Goal: Task Accomplishment & Management: Complete application form

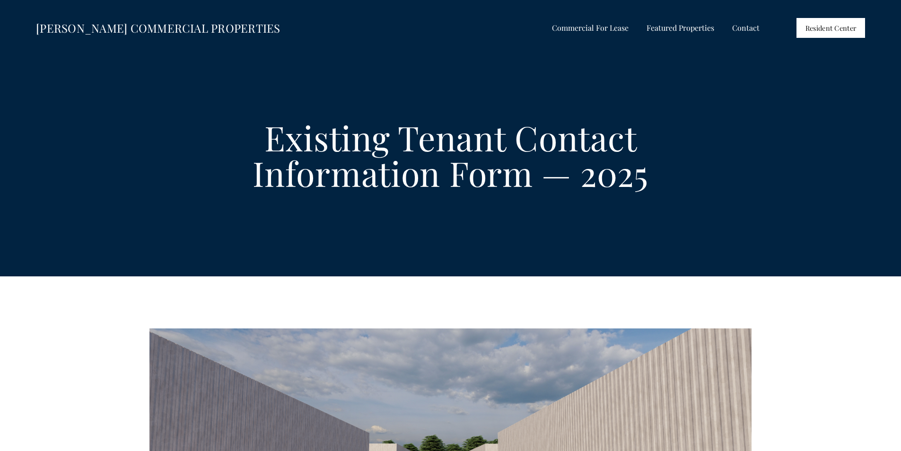
select select "US"
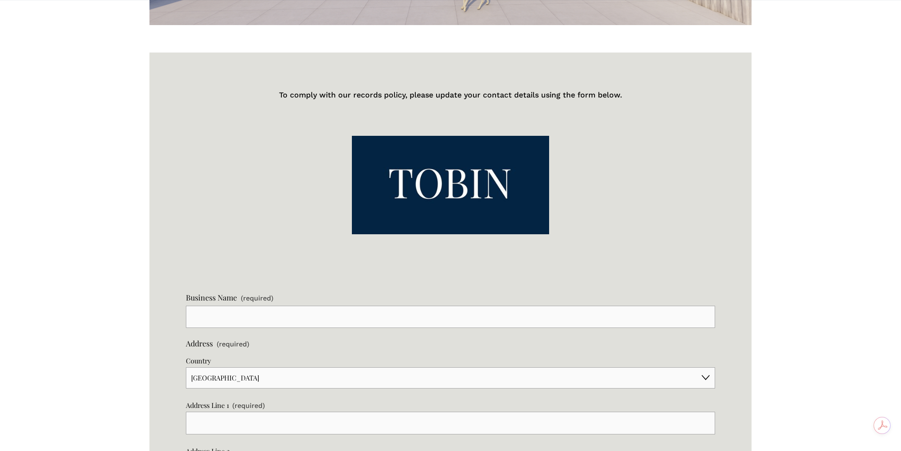
scroll to position [615, 0]
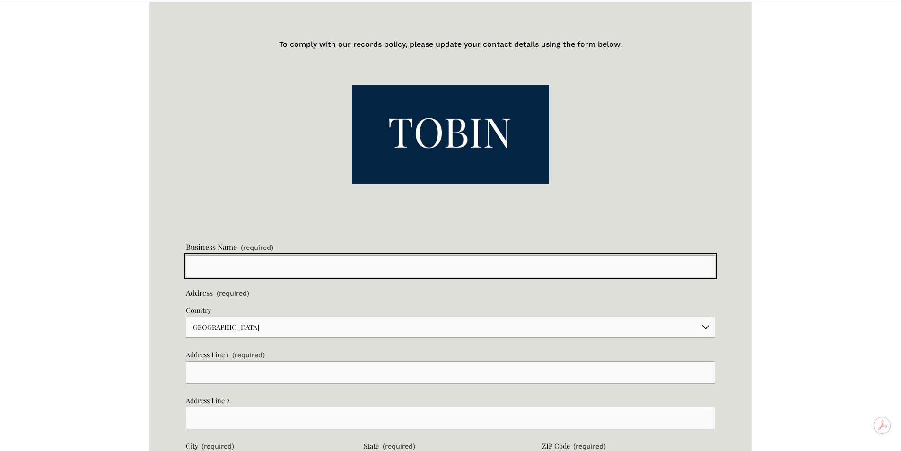
click at [230, 263] on input "Business Name (required)" at bounding box center [450, 266] width 529 height 23
type input "[PERSON_NAME]'s [GEOGRAPHIC_DATA]"
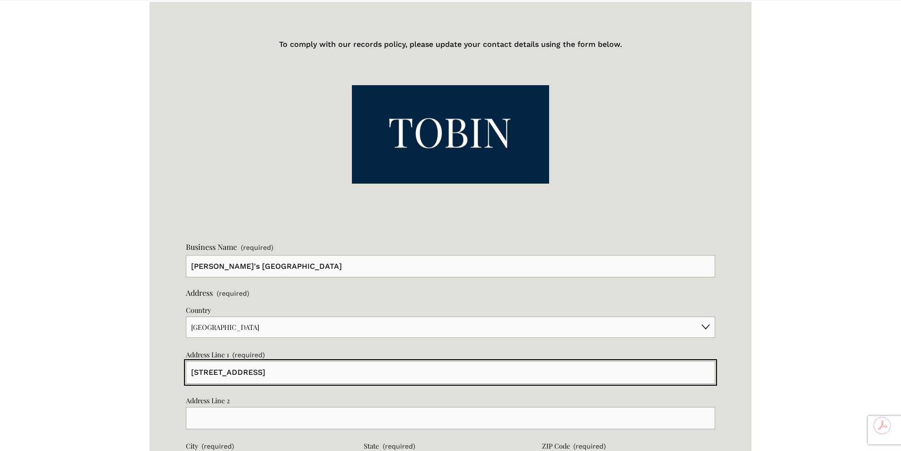
type input "[STREET_ADDRESS]"
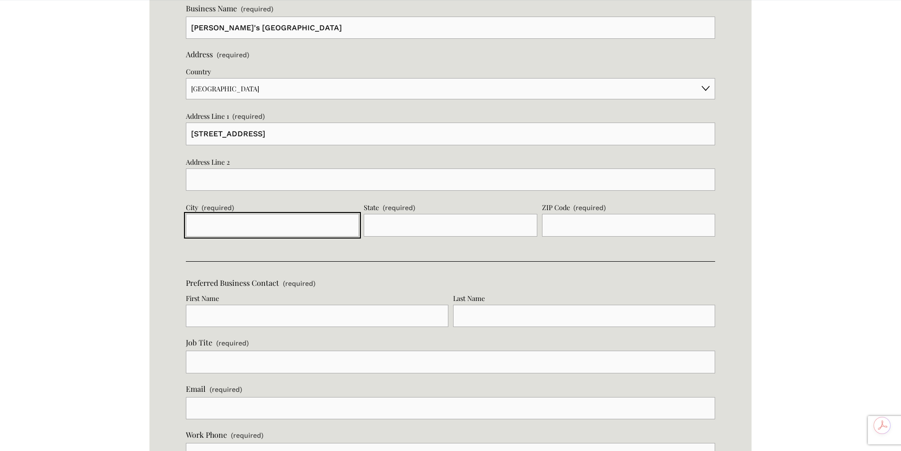
scroll to position [854, 0]
type input "[GEOGRAPHIC_DATA]"
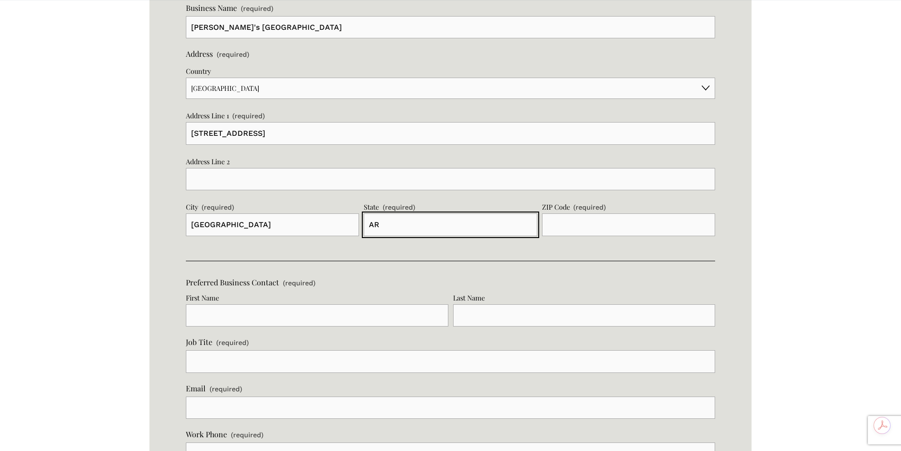
type input "AR"
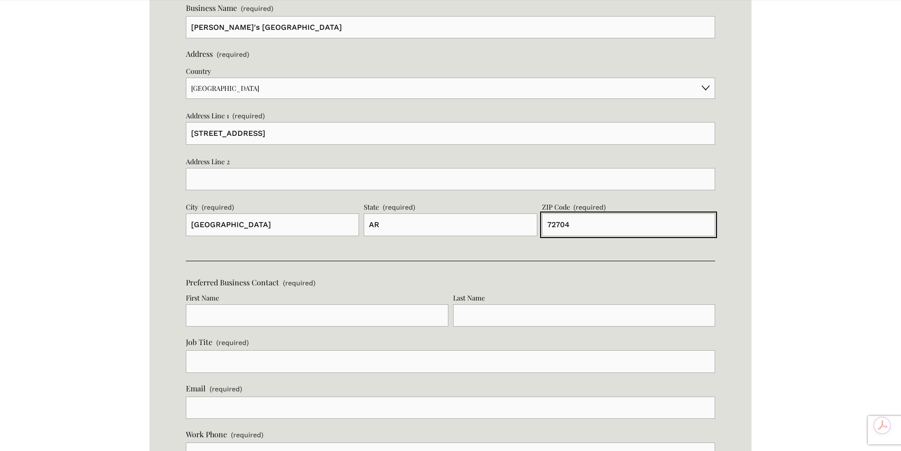
type input "72704"
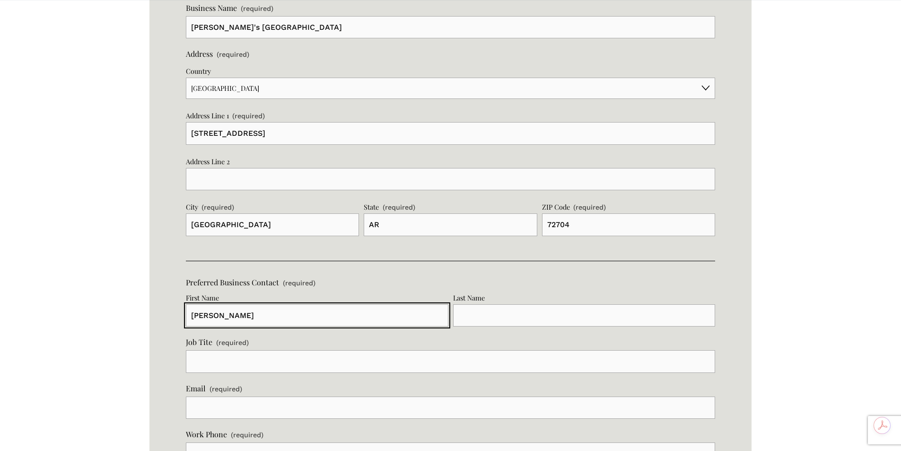
type input "[PERSON_NAME]"
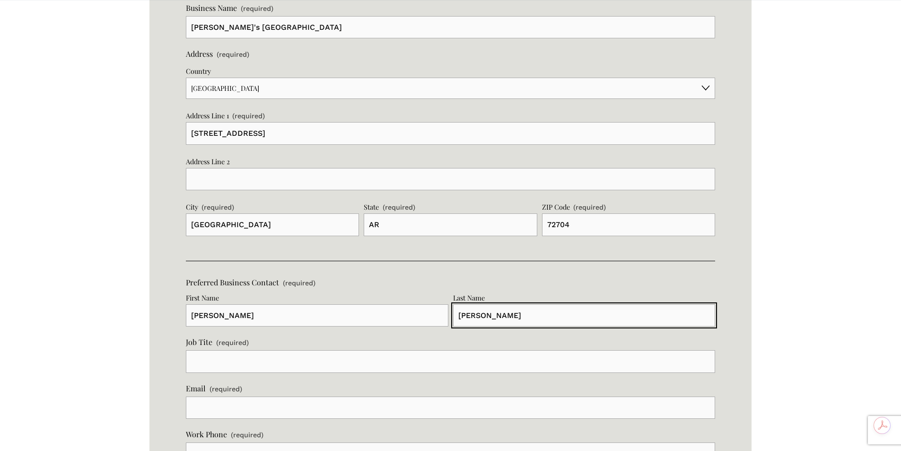
type input "[PERSON_NAME]"
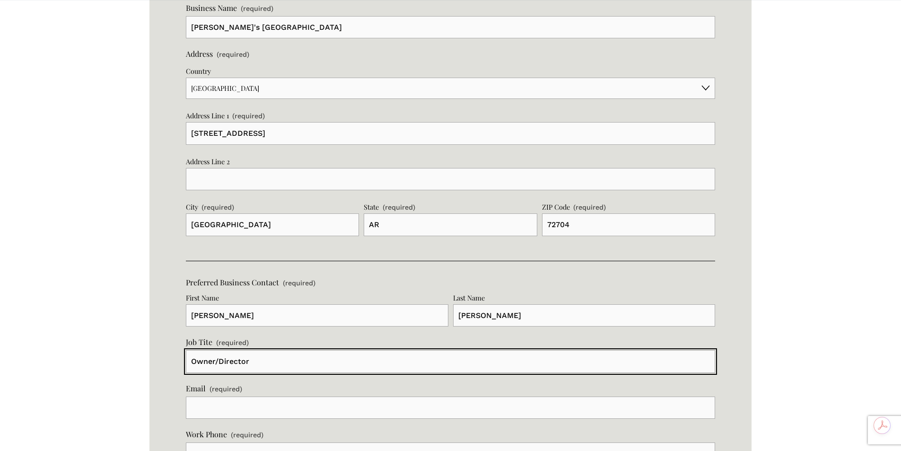
type input "Owner/Director"
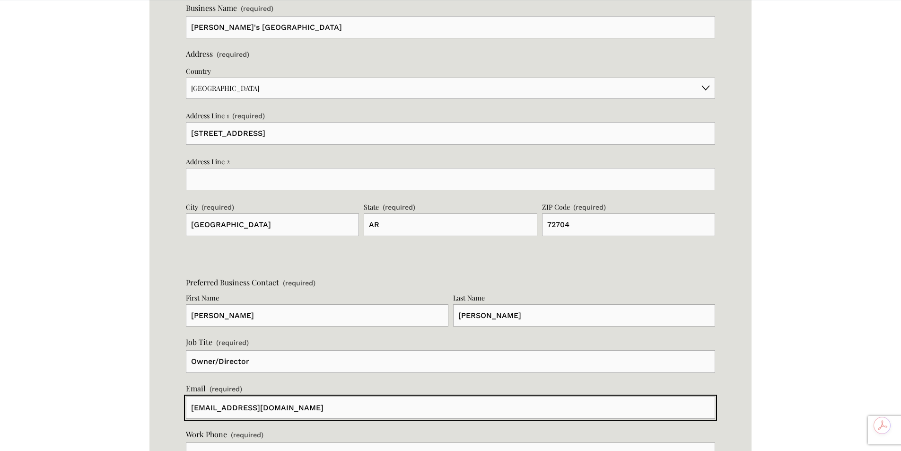
type input "[EMAIL_ADDRESS][DOMAIN_NAME]"
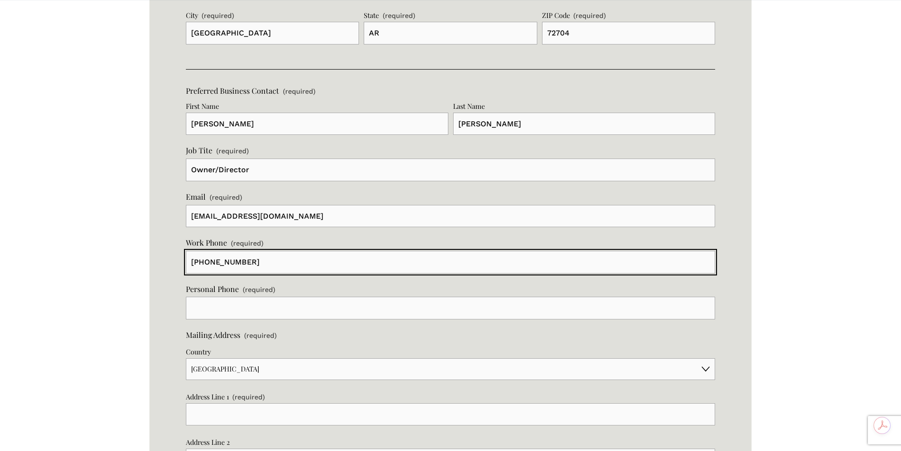
scroll to position [1051, 0]
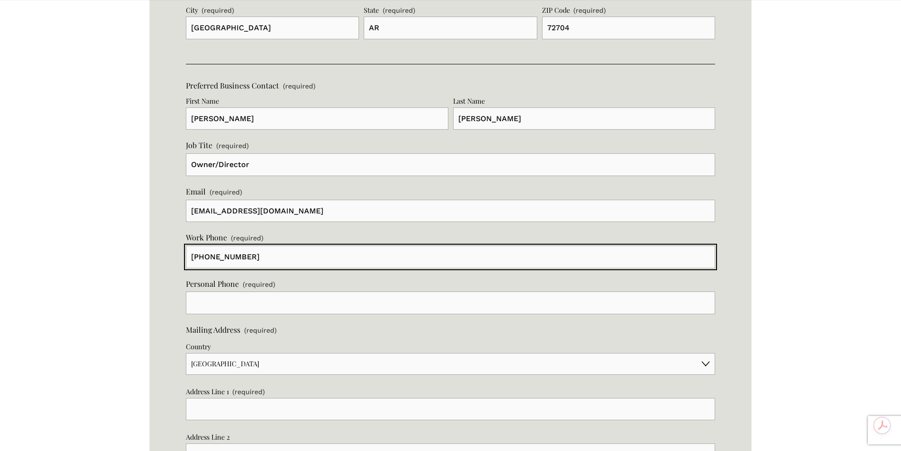
type input "[PHONE_NUMBER]"
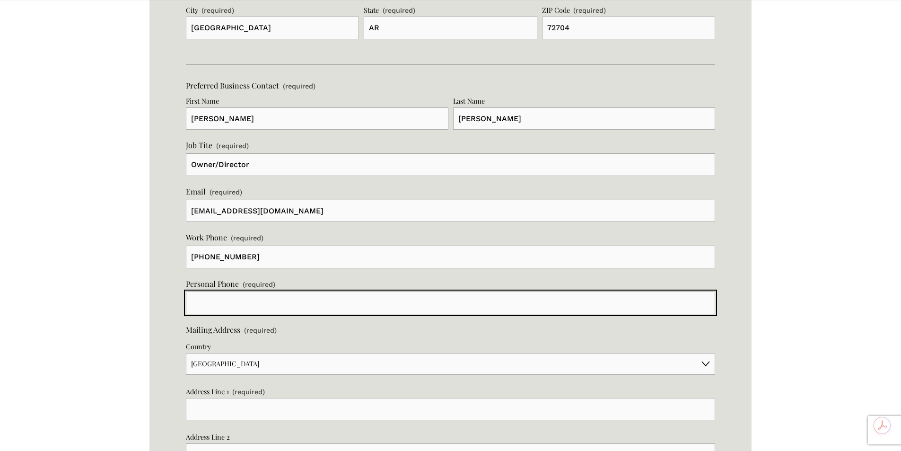
click at [230, 304] on input "text" at bounding box center [450, 302] width 529 height 23
type input "[PHONE_NUMBER]"
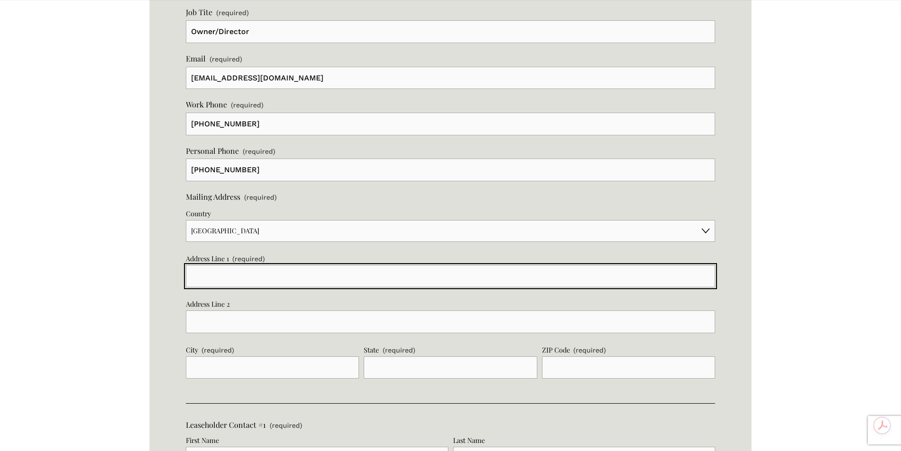
scroll to position [1240, 0]
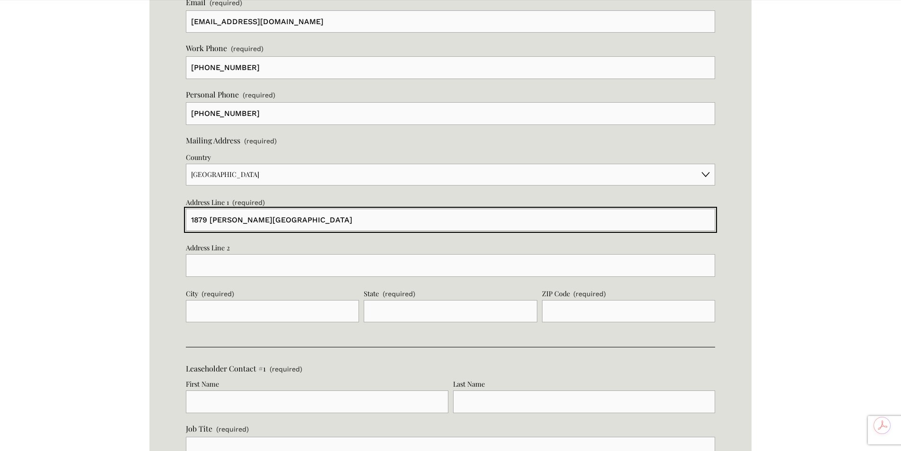
type input "1879 [PERSON_NAME][GEOGRAPHIC_DATA]"
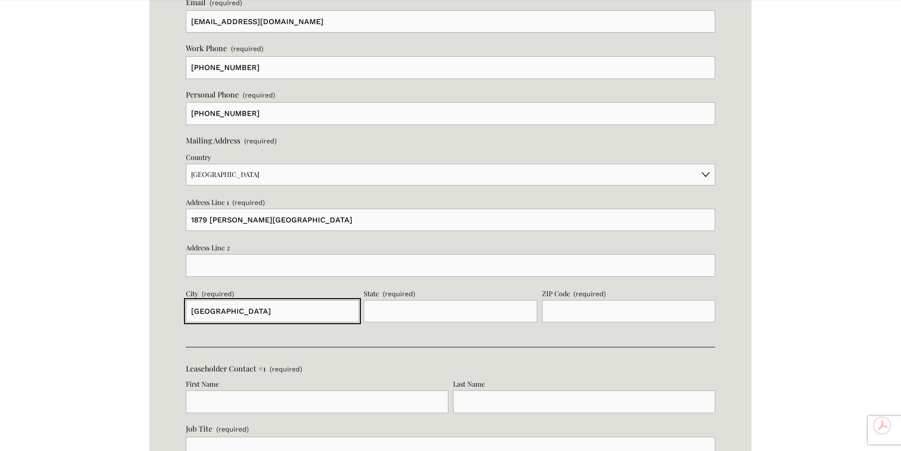
type input "[GEOGRAPHIC_DATA]"
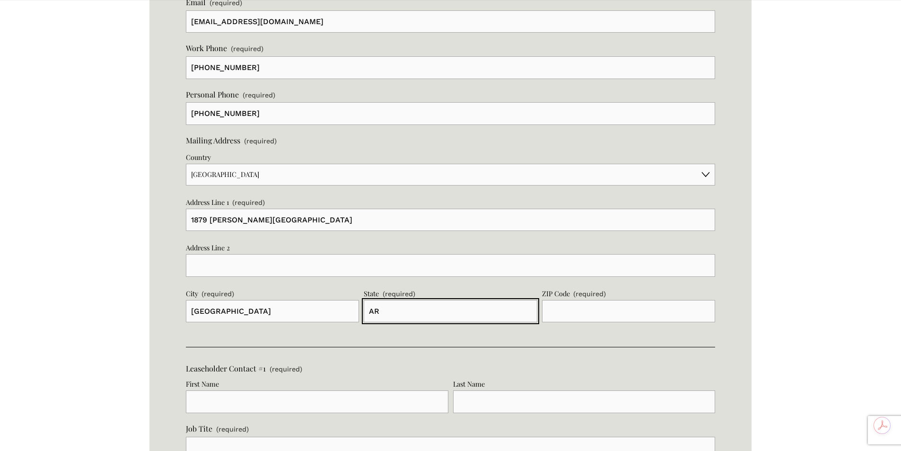
type input "AR"
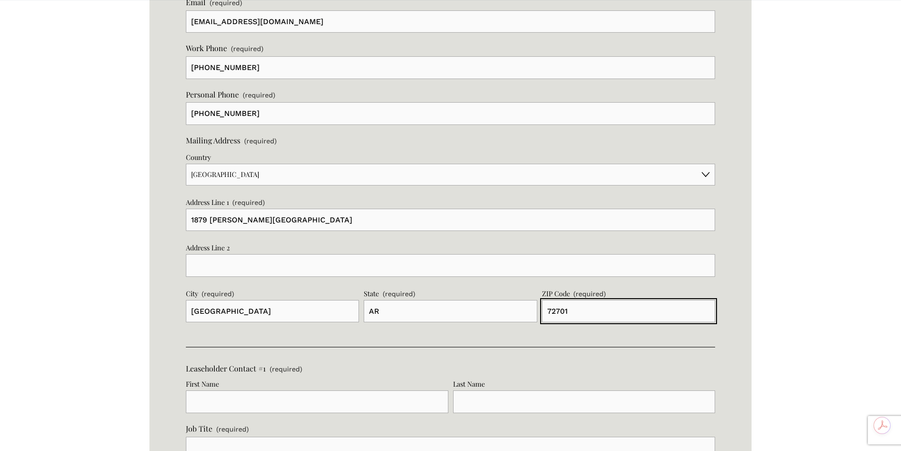
type input "72701"
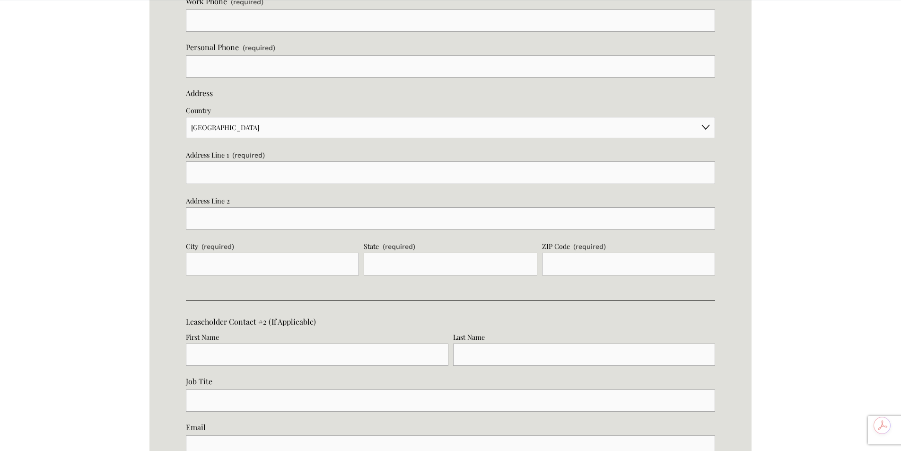
scroll to position [1760, 0]
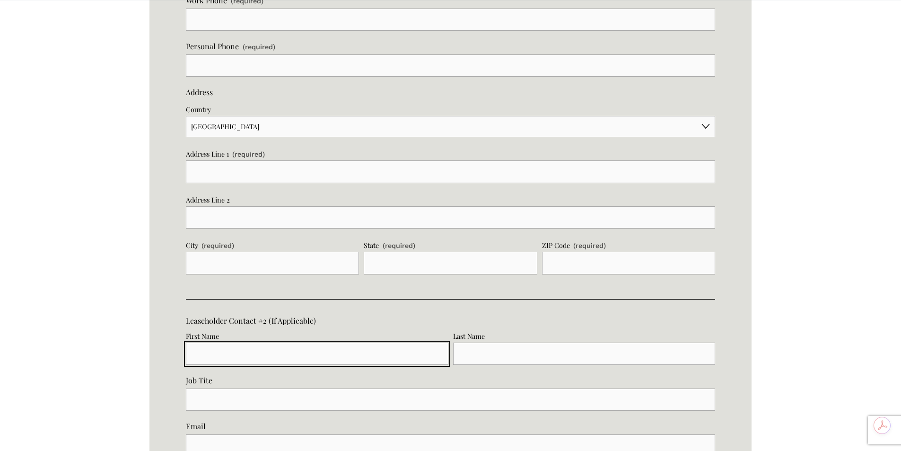
click at [247, 354] on input "First Name" at bounding box center [317, 353] width 263 height 23
type input "Harmony"
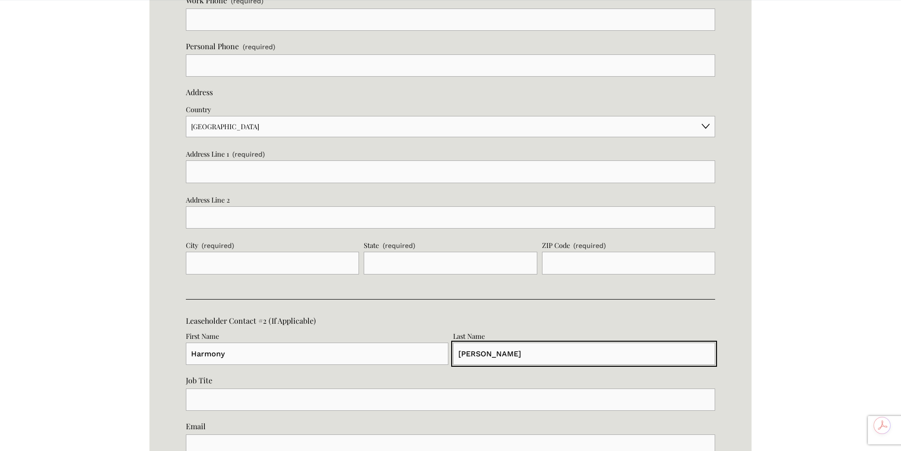
type input "[PERSON_NAME]"
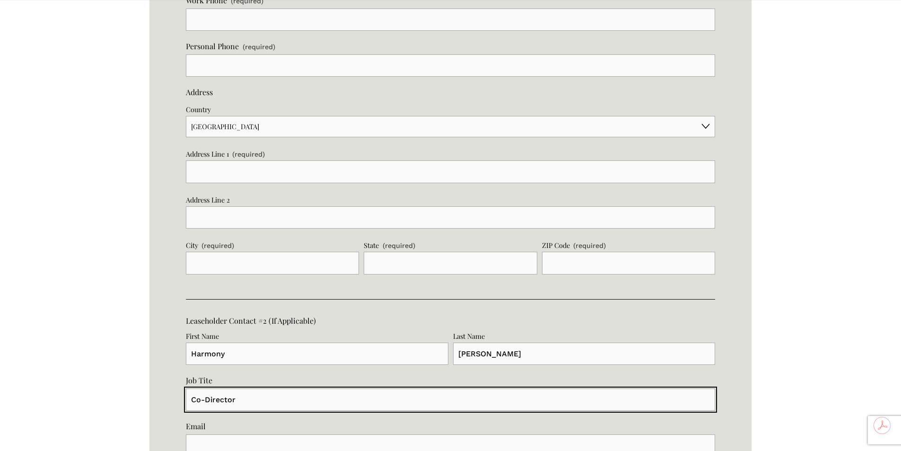
type input "Co-Director"
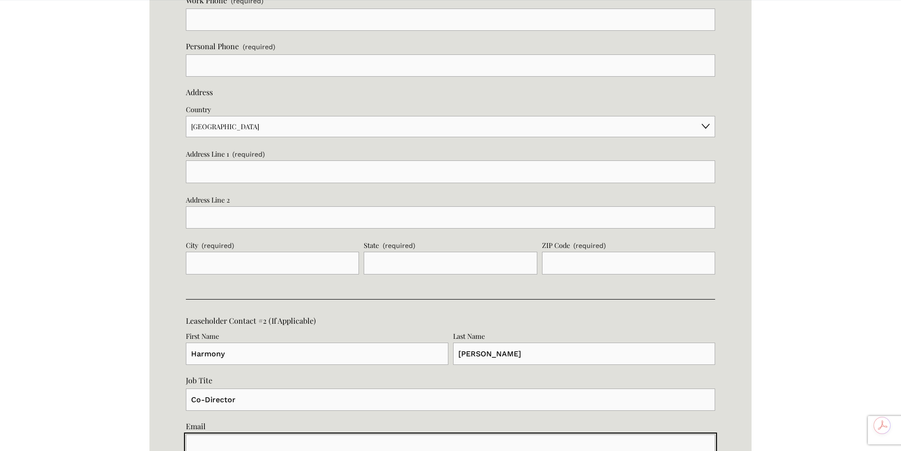
scroll to position [1766, 0]
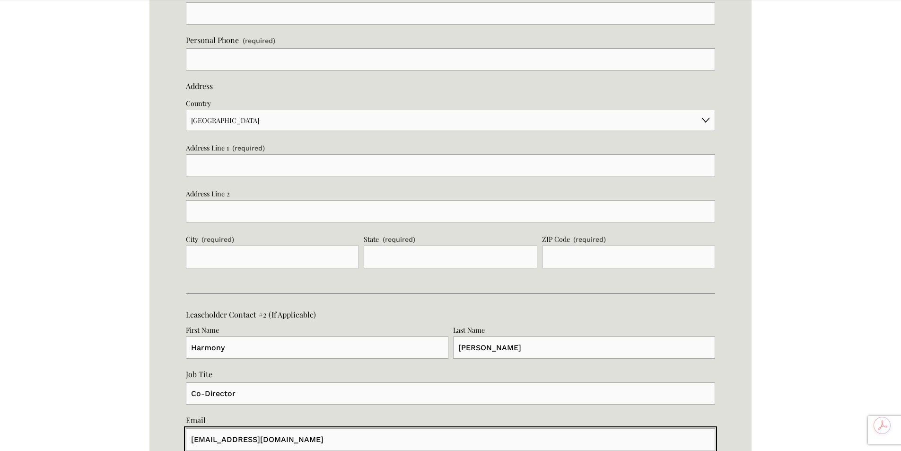
type input "[EMAIL_ADDRESS][DOMAIN_NAME]"
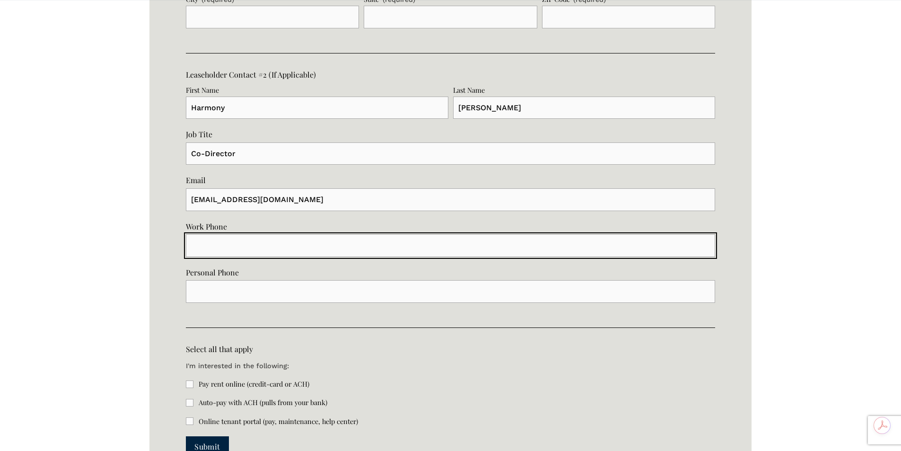
scroll to position [2027, 0]
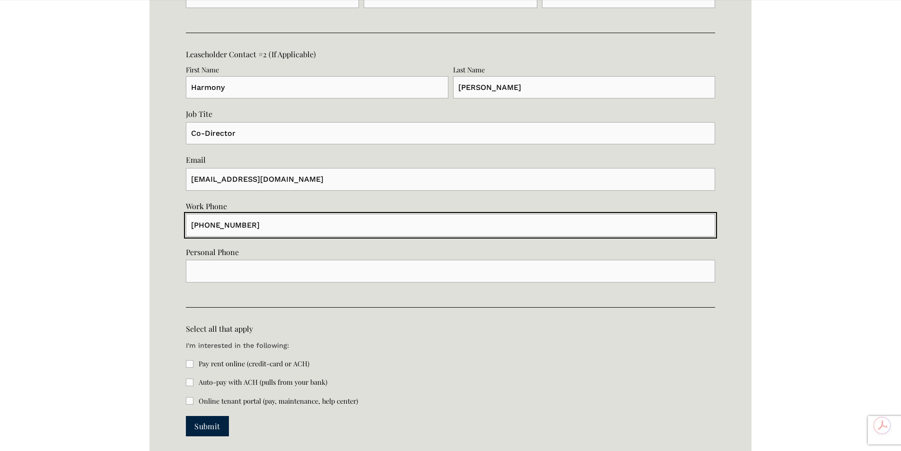
type input "[PHONE_NUMBER]"
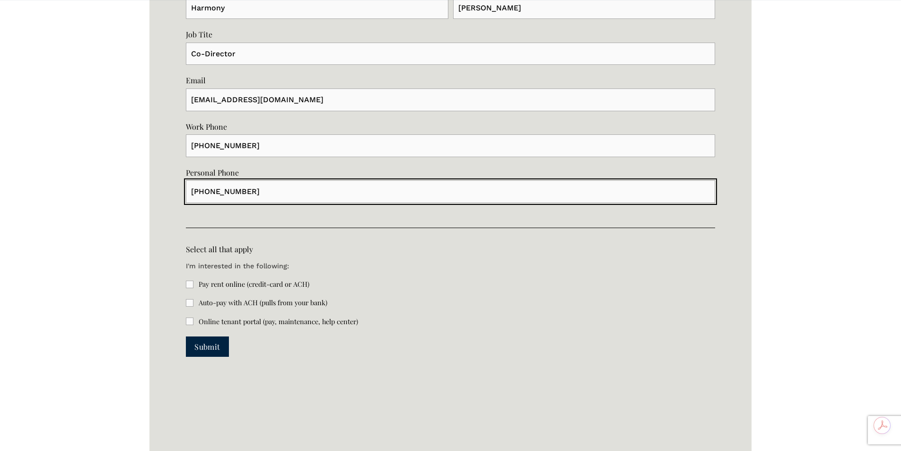
scroll to position [2121, 0]
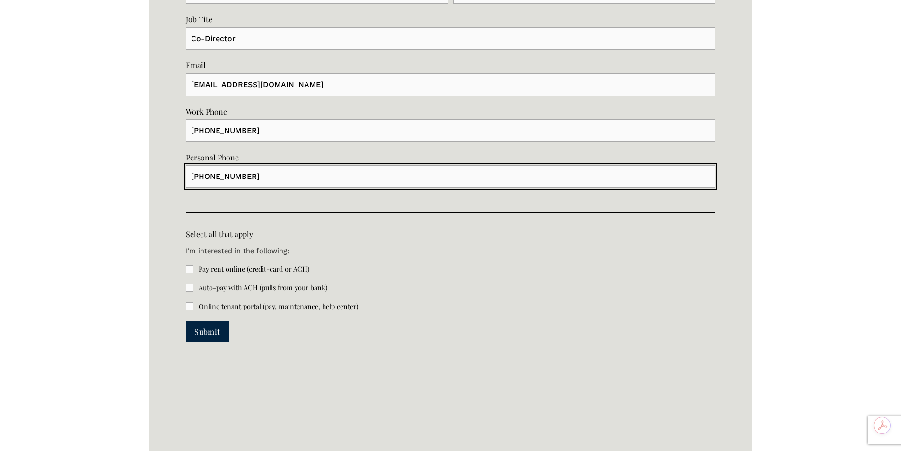
type input "[PHONE_NUMBER]"
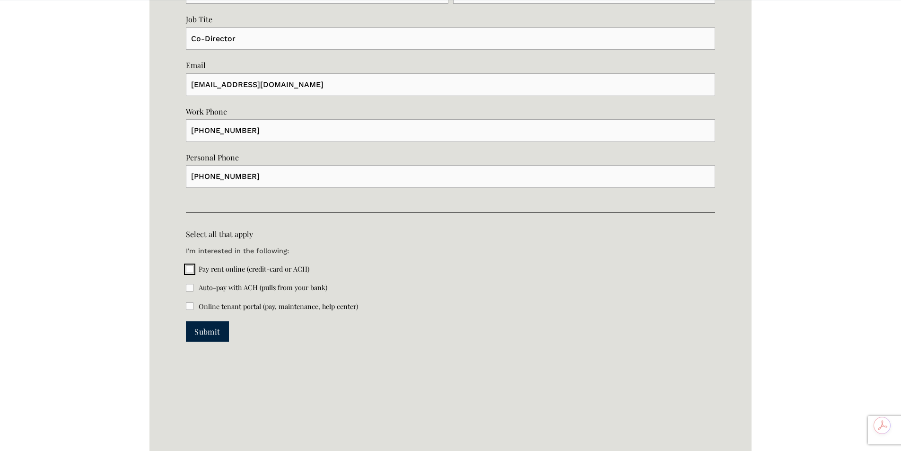
click at [188, 269] on input "Pay rent online (credit-card or ACH)" at bounding box center [190, 269] width 8 height 8
checkbox input "true"
click at [209, 330] on span "Submit" at bounding box center [207, 331] width 26 height 10
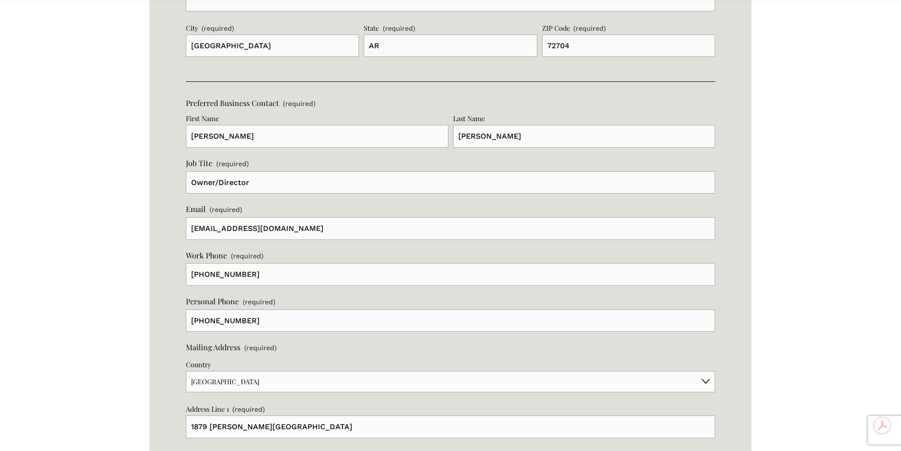
scroll to position [1340, 0]
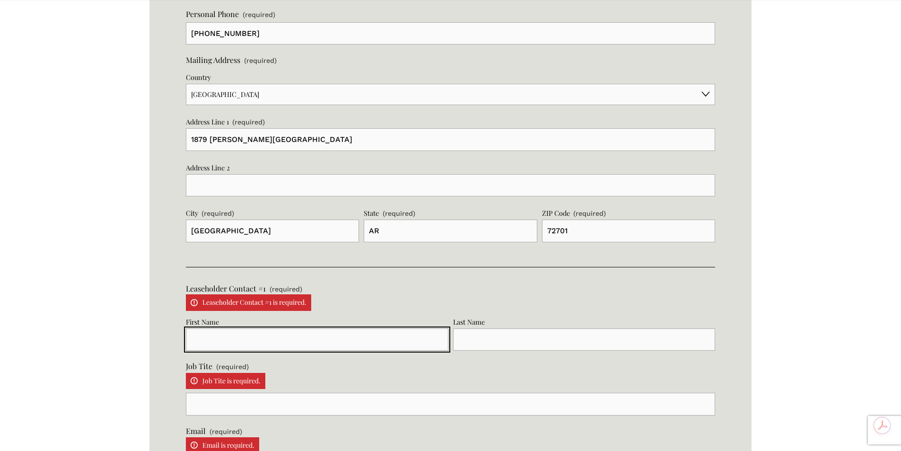
click at [205, 345] on input "First Name" at bounding box center [317, 339] width 263 height 23
type input "[PERSON_NAME]"
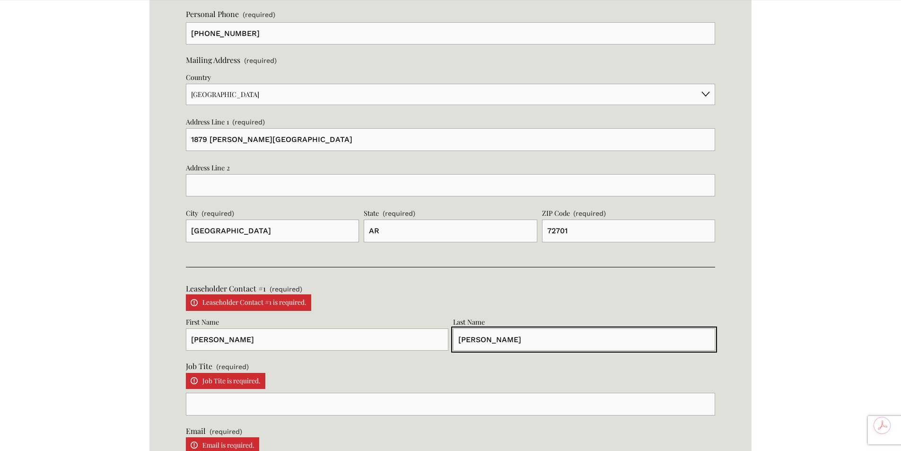
type input "[PERSON_NAME]"
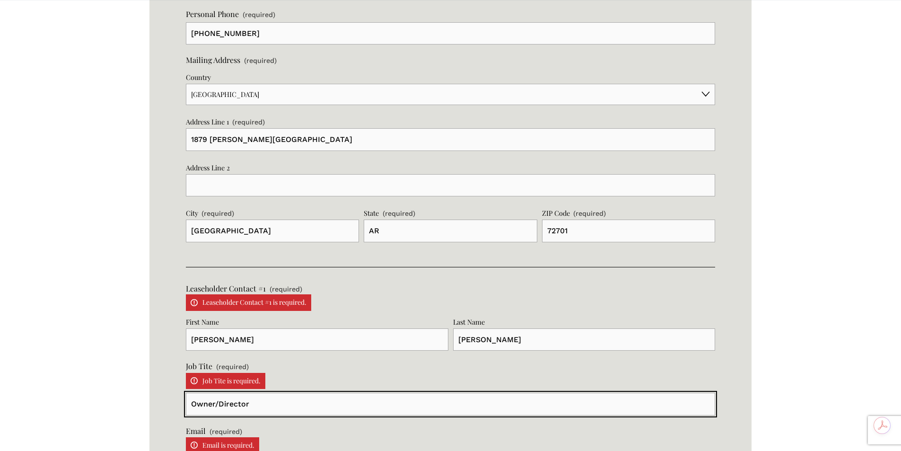
type input "Owner/Director"
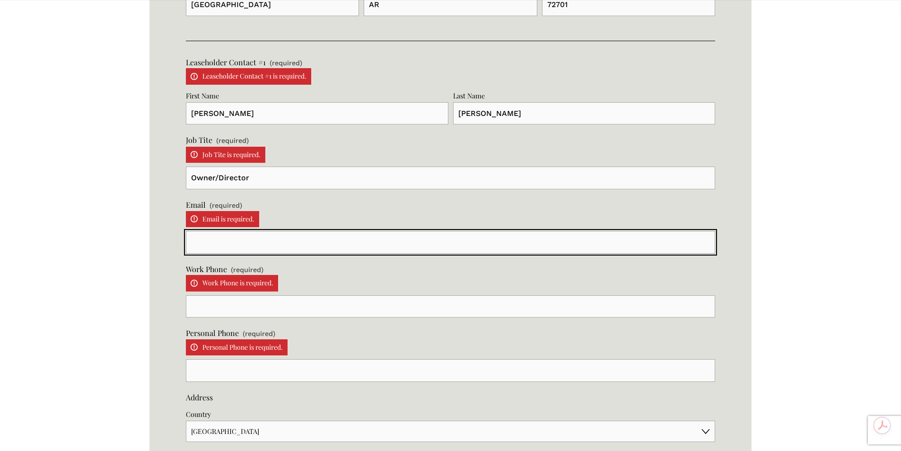
scroll to position [1583, 0]
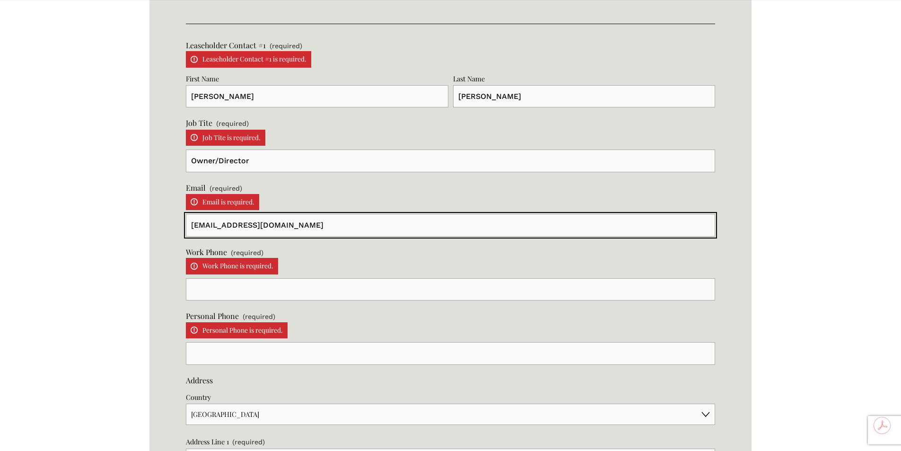
type input "[EMAIL_ADDRESS][DOMAIN_NAME]"
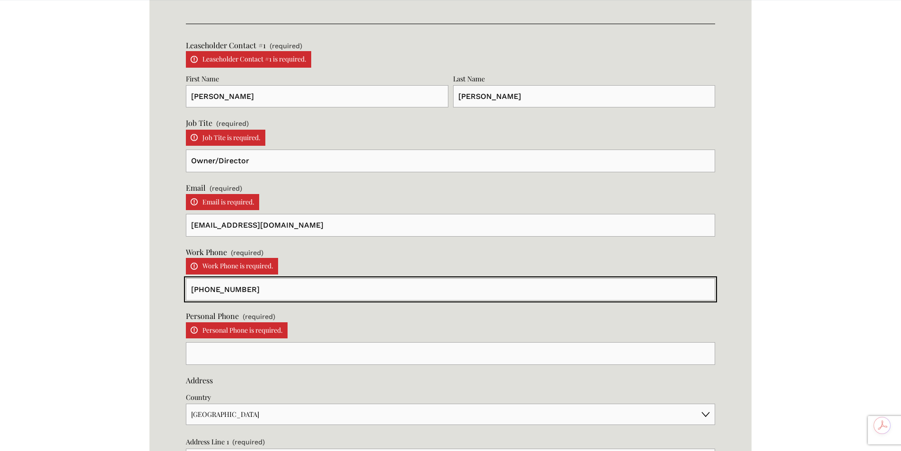
type input "[PHONE_NUMBER]"
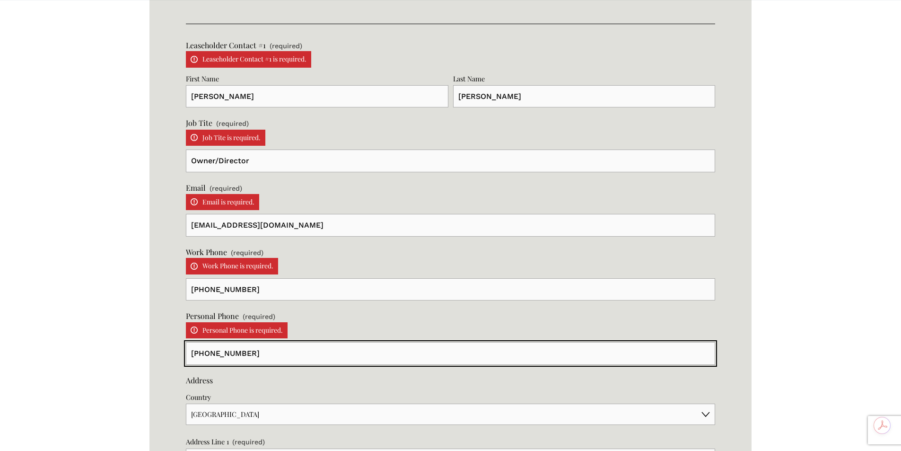
type input "[PHONE_NUMBER]"
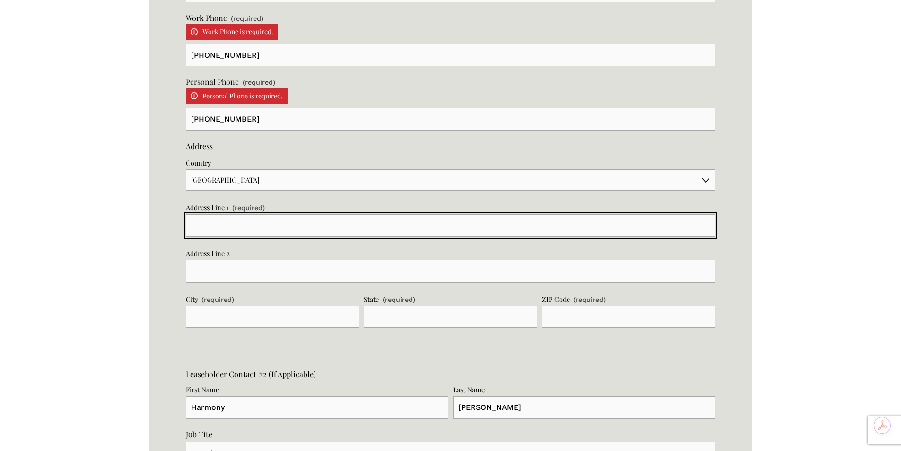
scroll to position [1818, 0]
type input "1879 [PERSON_NAME][GEOGRAPHIC_DATA]"
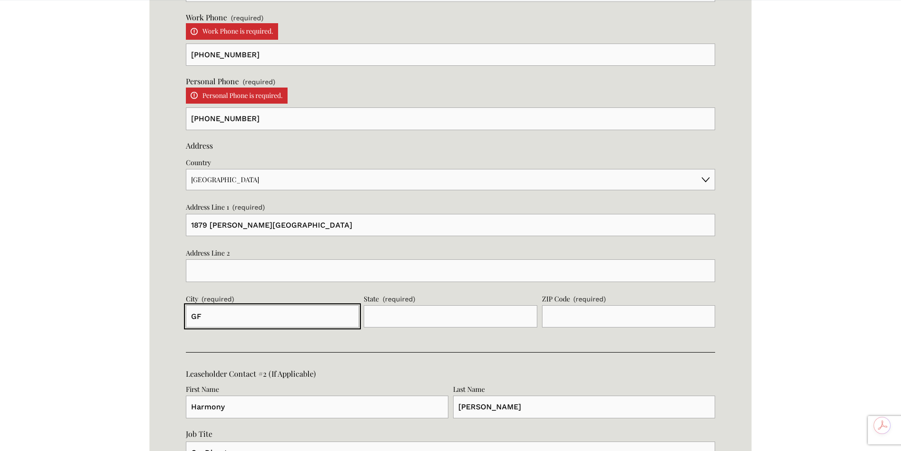
type input "G"
type input "[GEOGRAPHIC_DATA]"
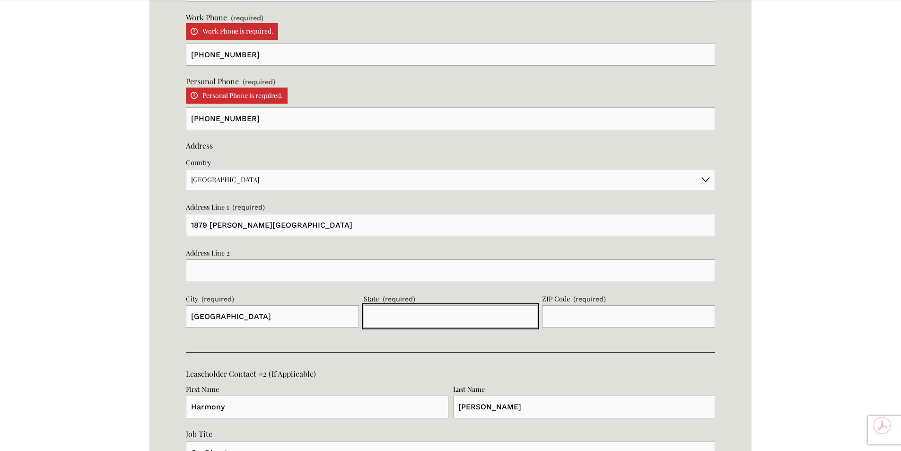
type input "R"
type input "AR"
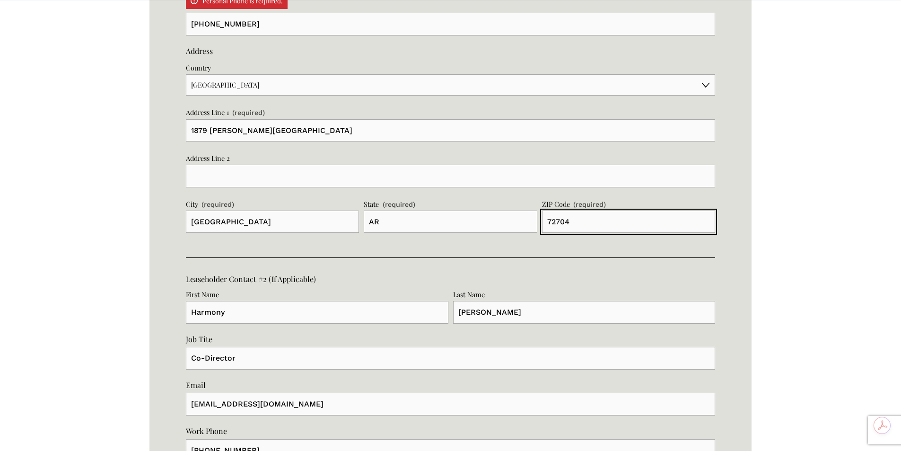
scroll to position [1960, 0]
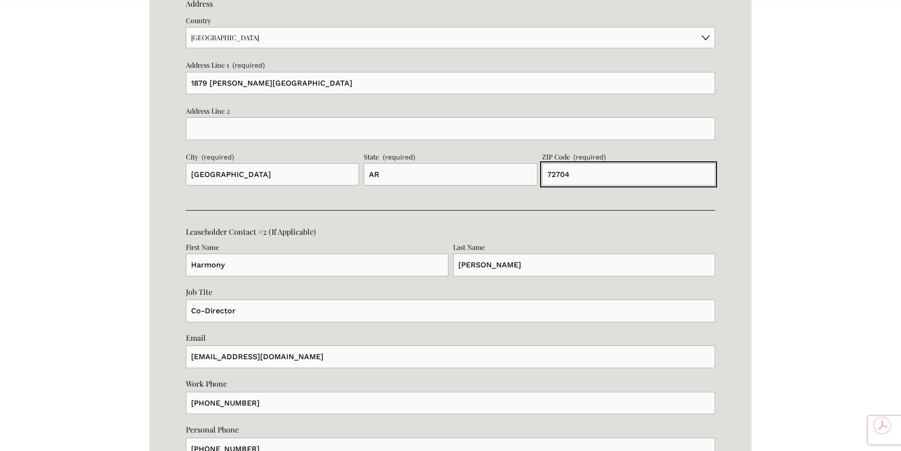
type input "72704"
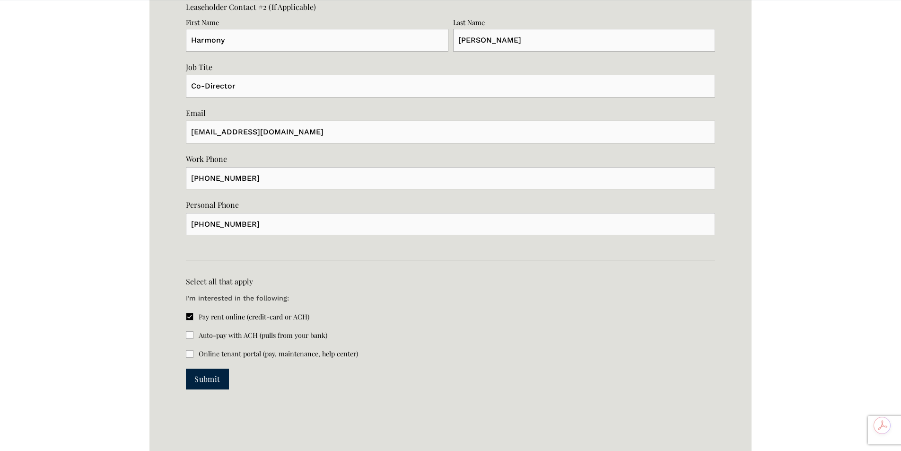
scroll to position [2196, 0]
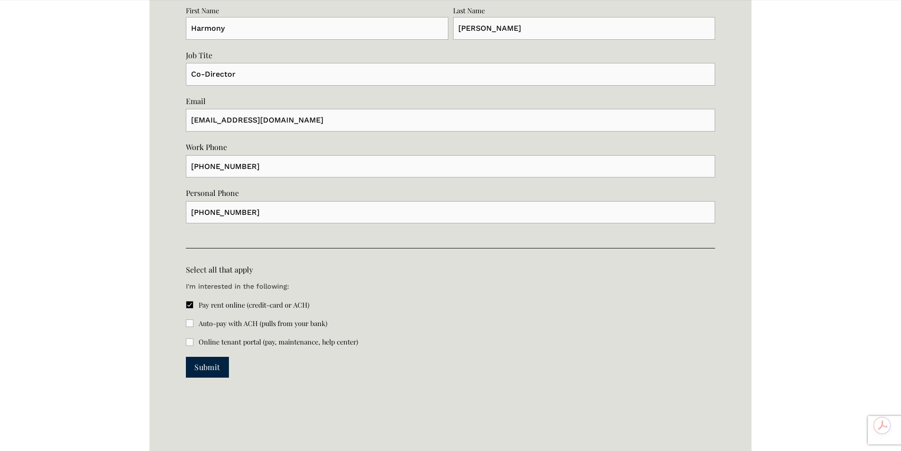
click at [206, 367] on span "Submit" at bounding box center [207, 367] width 26 height 10
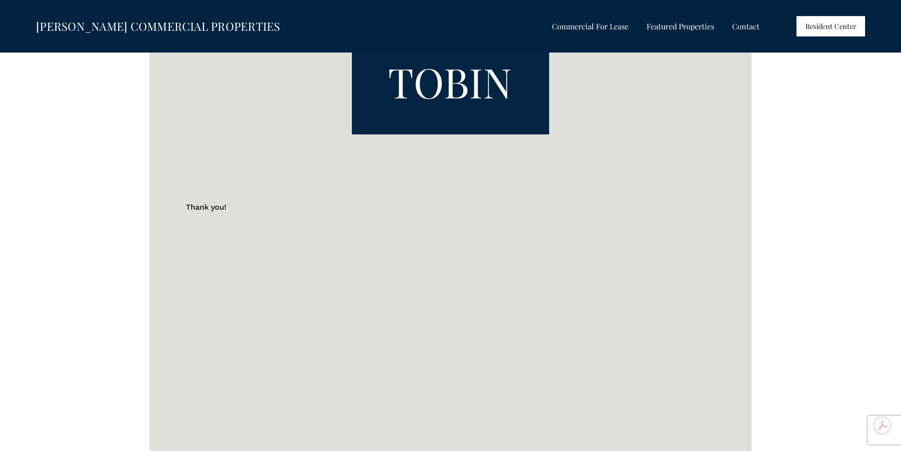
scroll to position [649, 0]
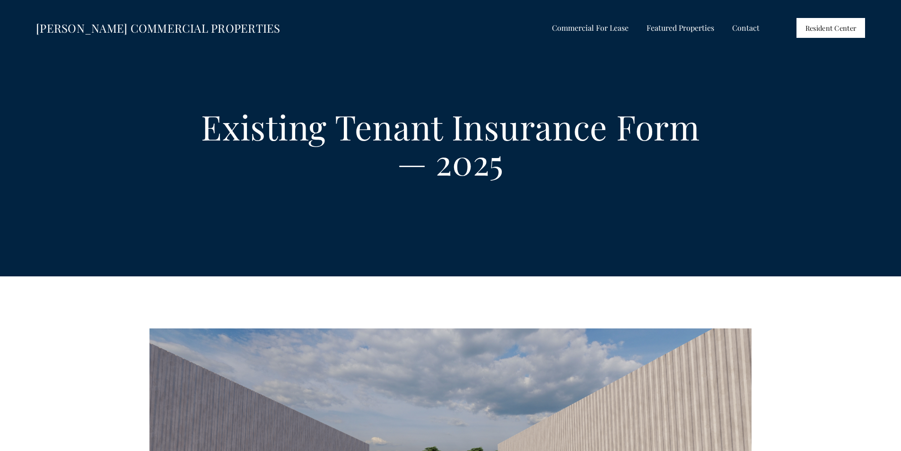
select select "US"
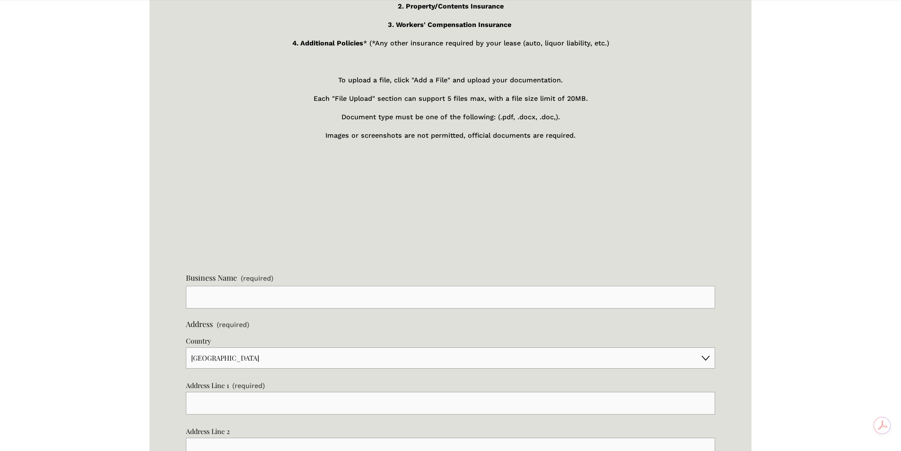
scroll to position [1277, 0]
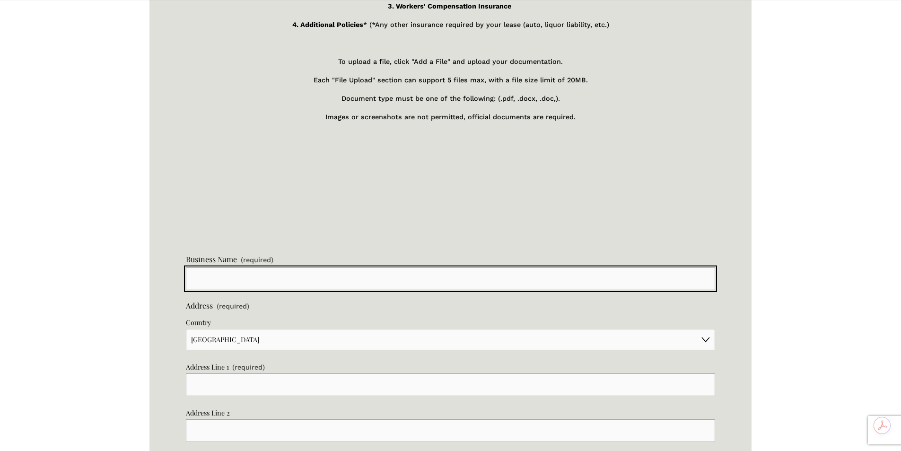
click at [274, 277] on input "Business Name (required)" at bounding box center [450, 278] width 529 height 23
type input "[PERSON_NAME]'s [GEOGRAPHIC_DATA]"
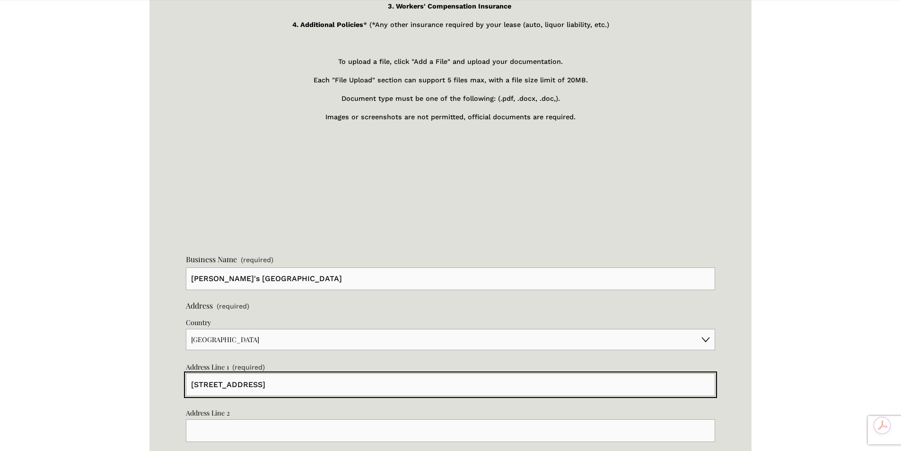
type input "[STREET_ADDRESS]"
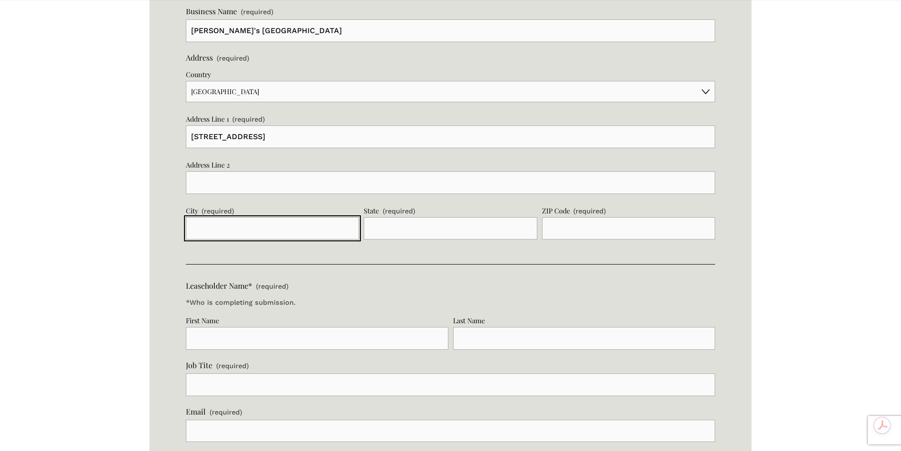
scroll to position [1528, 0]
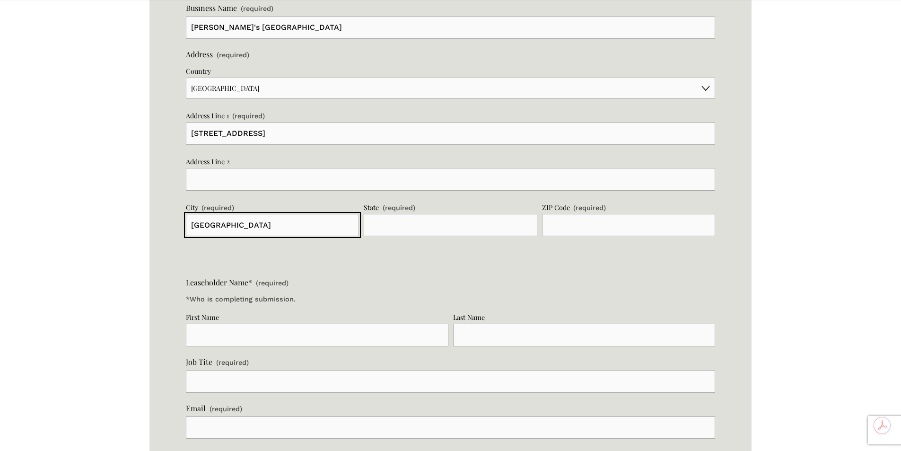
type input "[GEOGRAPHIC_DATA]"
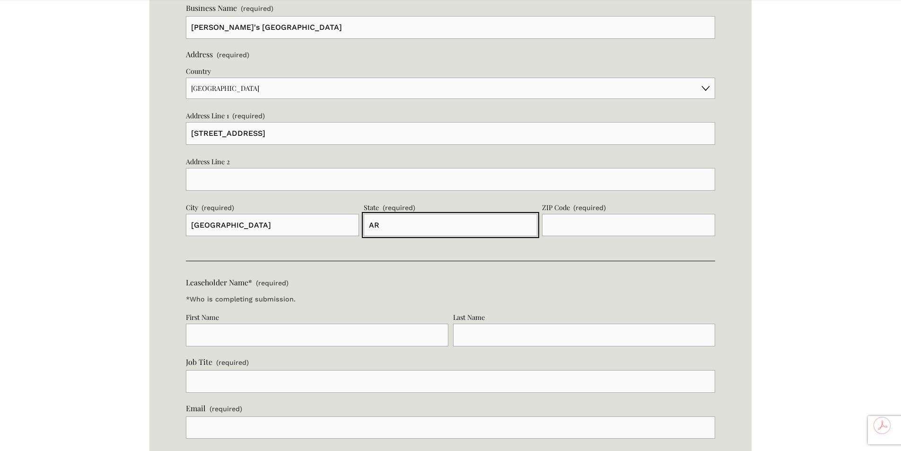
type input "AR"
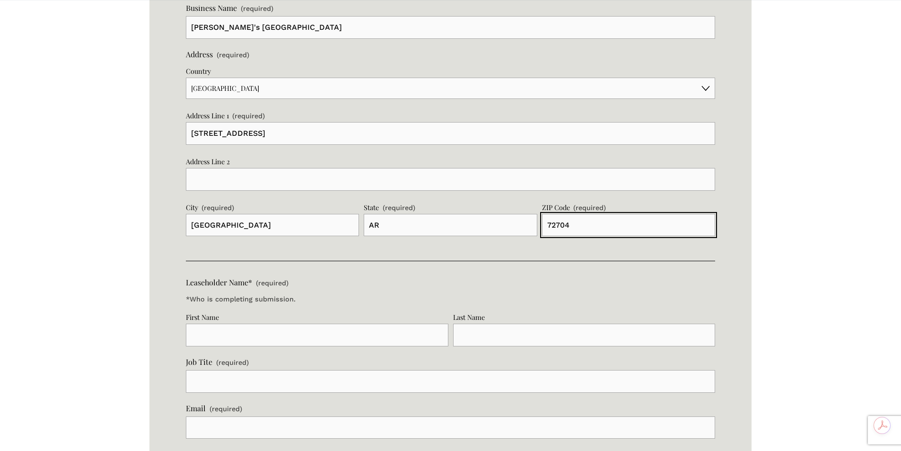
type input "72704"
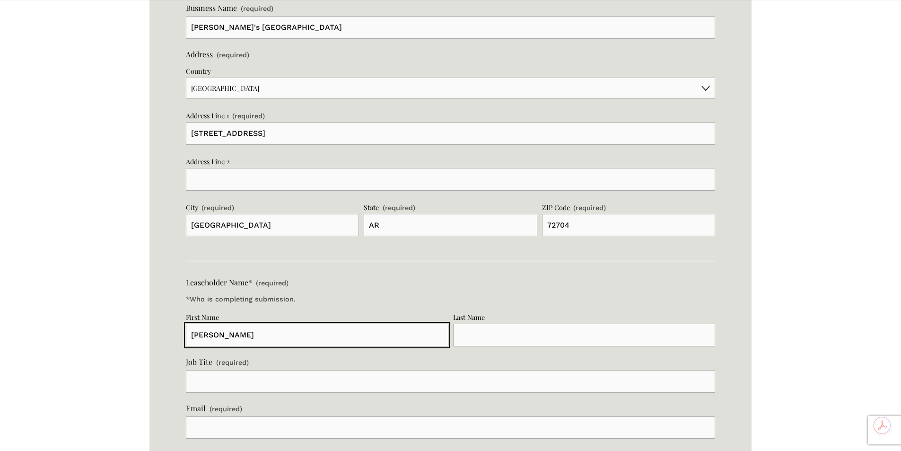
type input "[PERSON_NAME]"
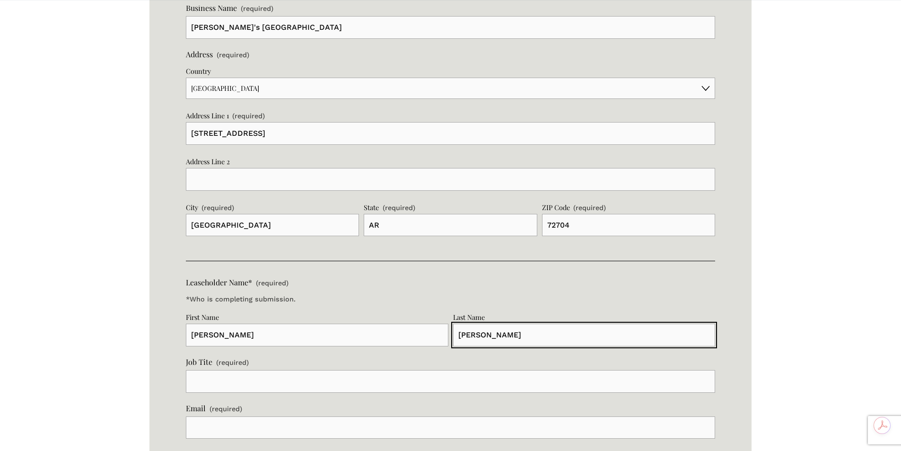
type input "[PERSON_NAME]"
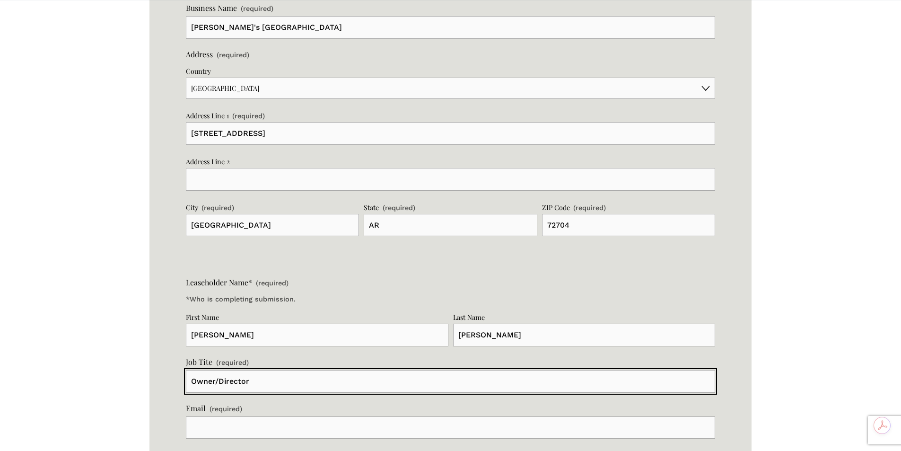
type input "Owner/Director"
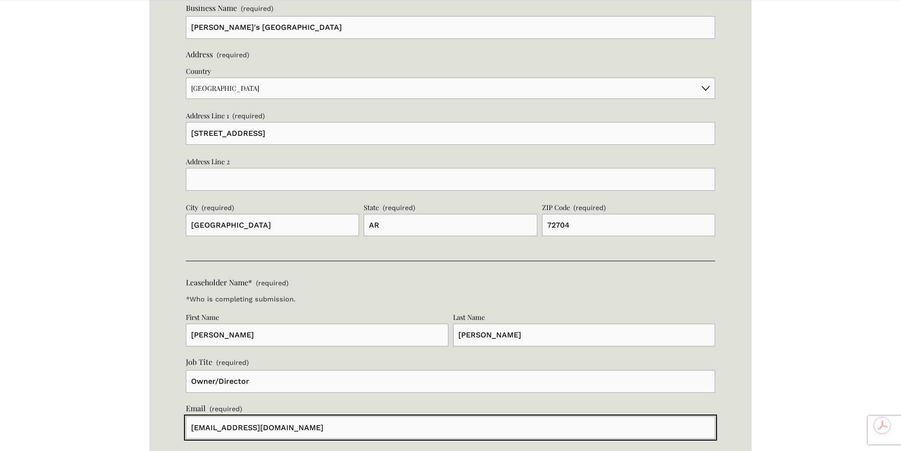
type input "[EMAIL_ADDRESS][DOMAIN_NAME]"
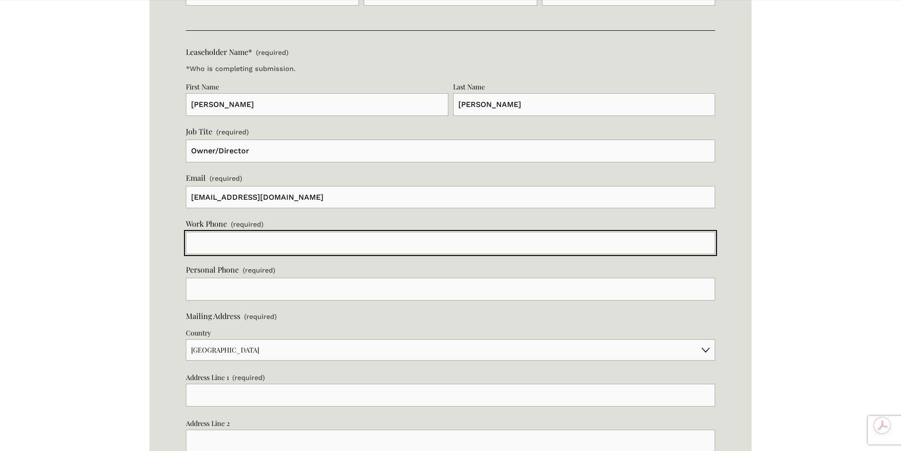
scroll to position [1777, 0]
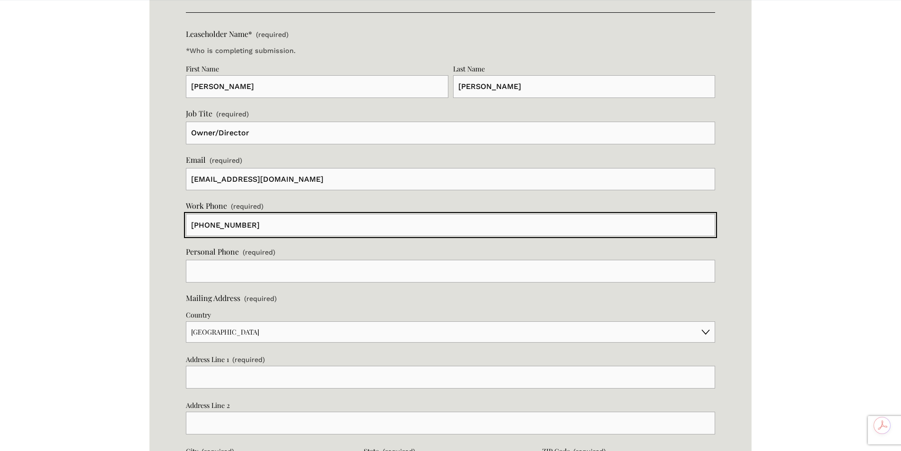
type input "[PHONE_NUMBER]"
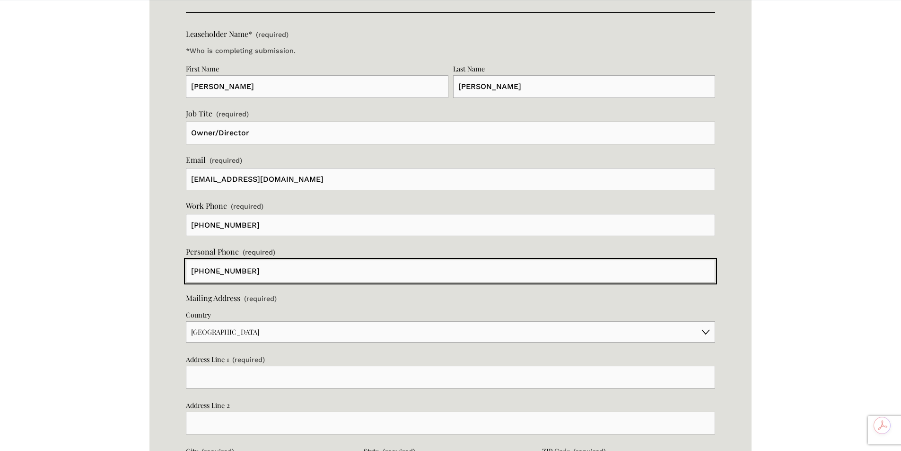
type input "[PHONE_NUMBER]"
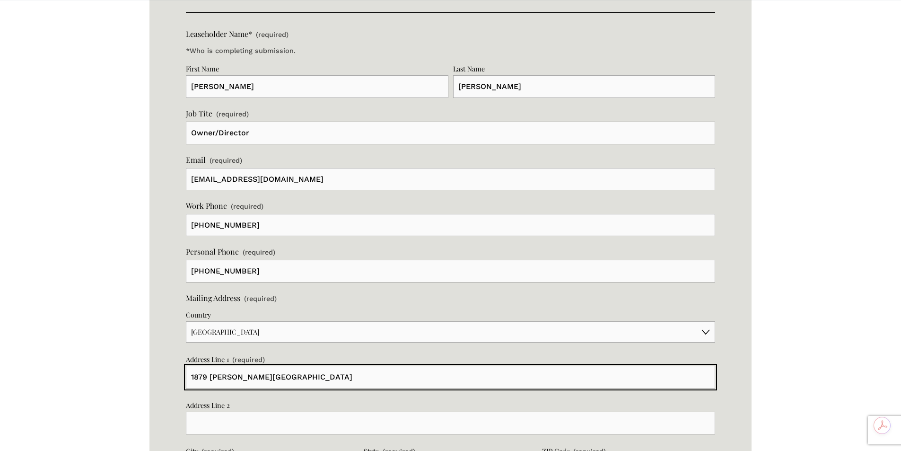
type input "1879 [PERSON_NAME][GEOGRAPHIC_DATA]"
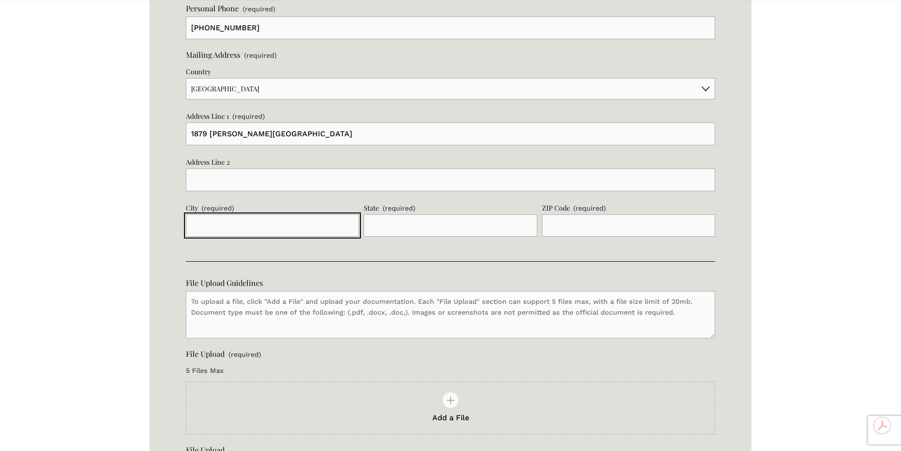
scroll to position [2020, 0]
type input "[GEOGRAPHIC_DATA]"
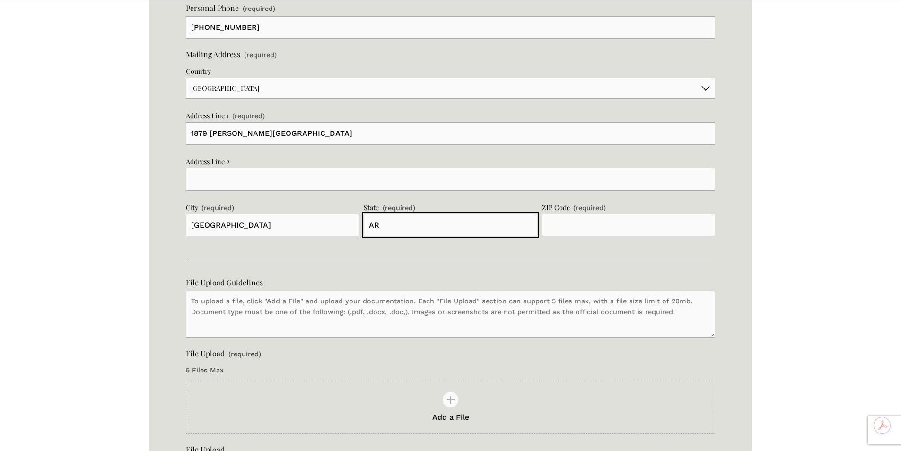
type input "AR"
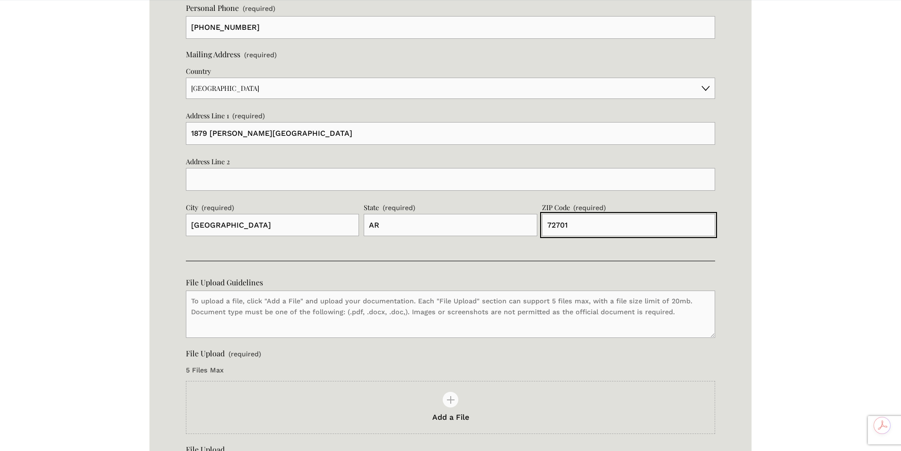
type input "72701"
click at [450, 400] on icon at bounding box center [451, 400] width 8 height 8
click at [450, 400] on input "Add a File" at bounding box center [450, 392] width 529 height 23
type input "C:\fakepath\20251015161319.pdf"
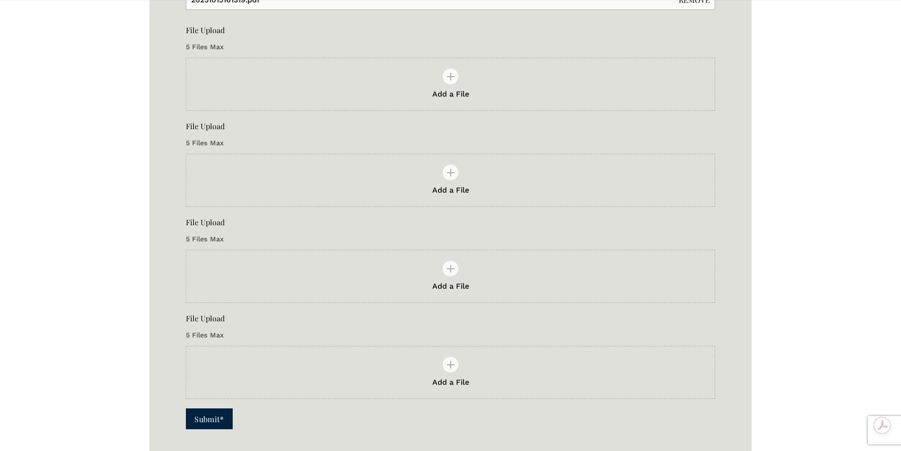
scroll to position [2683, 0]
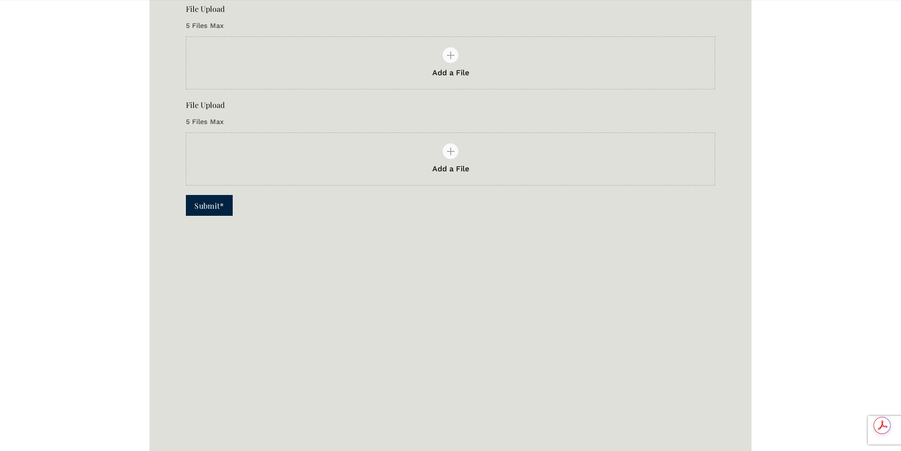
click at [205, 202] on span "Submit*" at bounding box center [208, 206] width 29 height 10
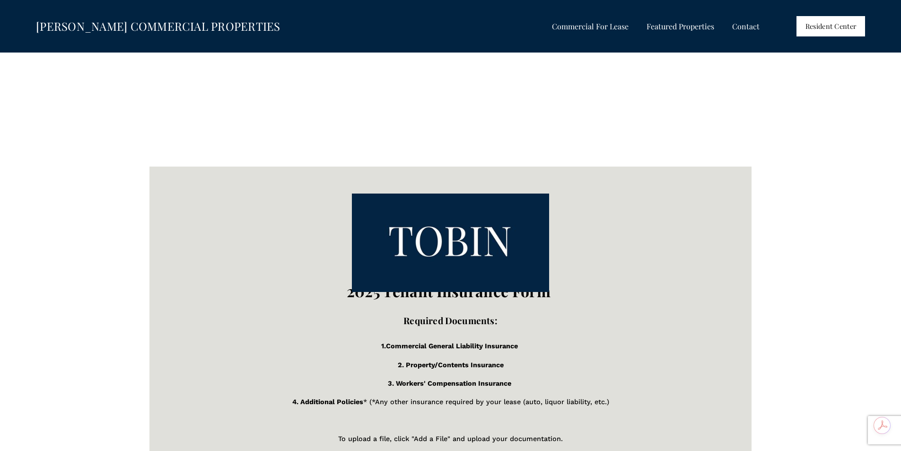
scroll to position [804, 0]
